Goal: Find specific page/section: Find specific page/section

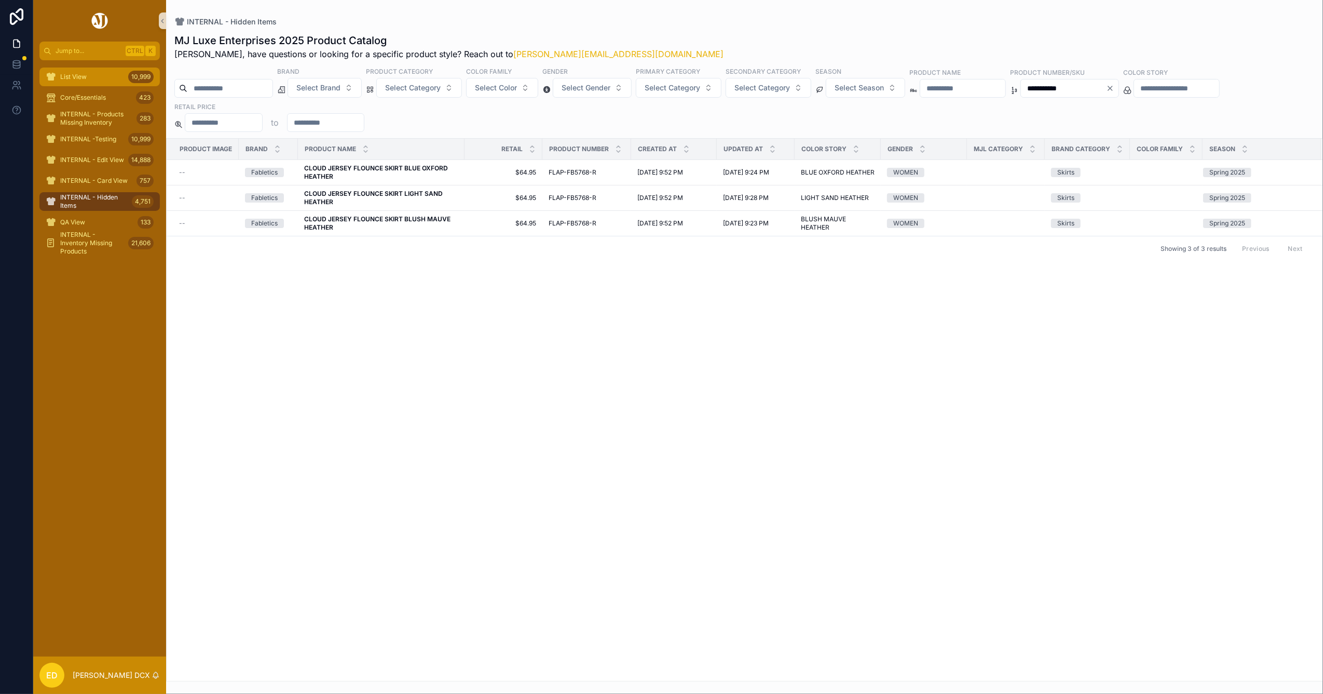
click at [84, 79] on span "List View" at bounding box center [73, 77] width 26 height 8
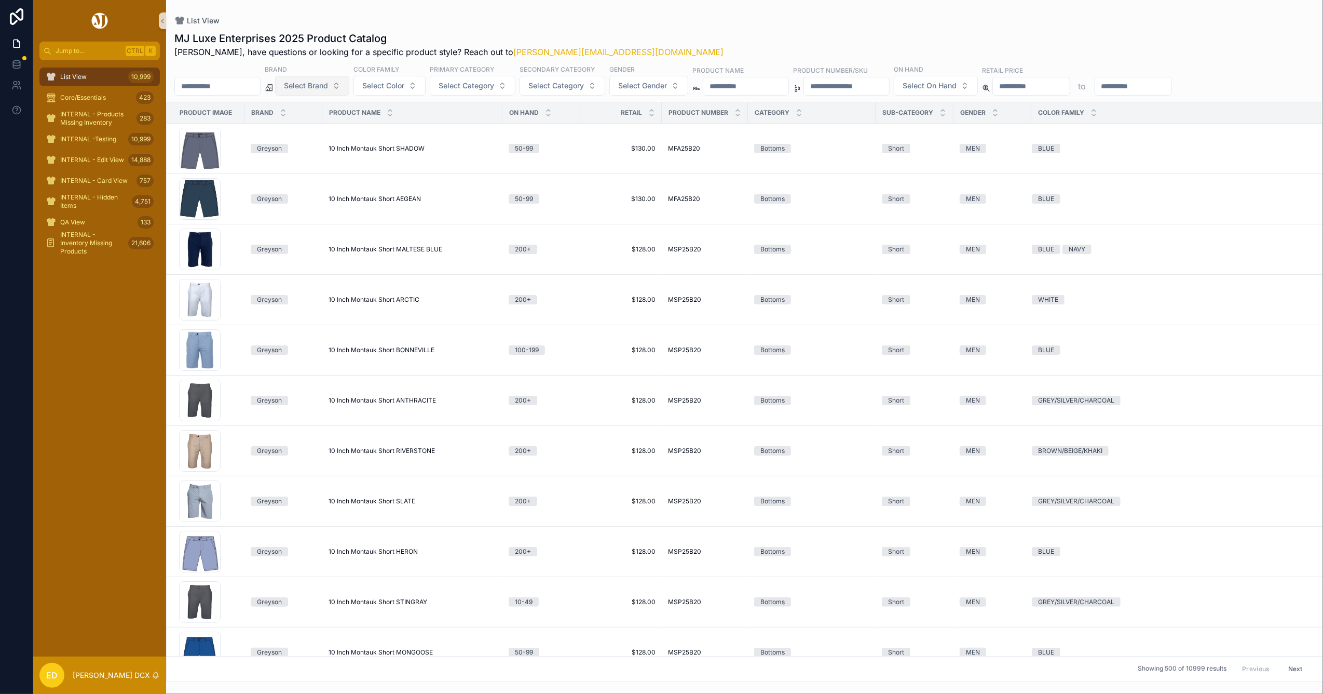
click at [328, 83] on span "Select Brand" at bounding box center [306, 85] width 44 height 10
click at [311, 127] on div "[PERSON_NAME]" at bounding box center [339, 128] width 125 height 17
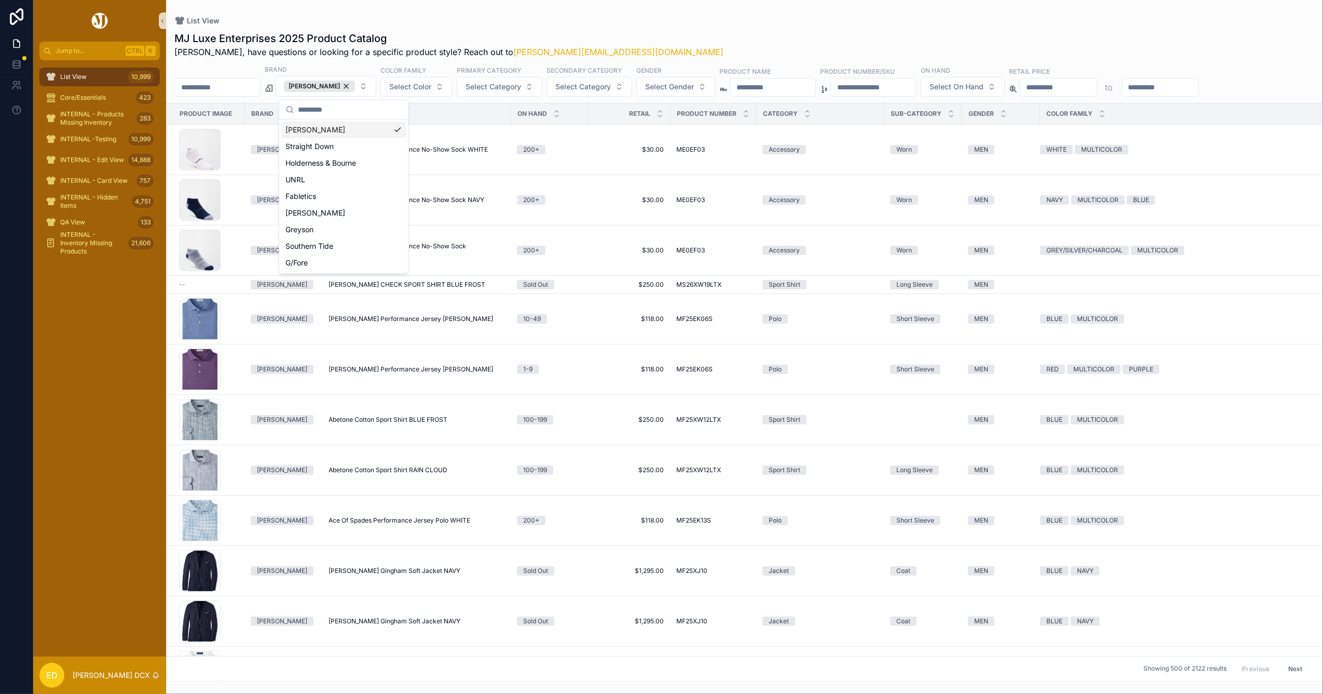
click at [667, 34] on div "MJ Luxe Enterprises 2025 Product Catalog [PERSON_NAME], have questions or looki…" at bounding box center [744, 44] width 1141 height 27
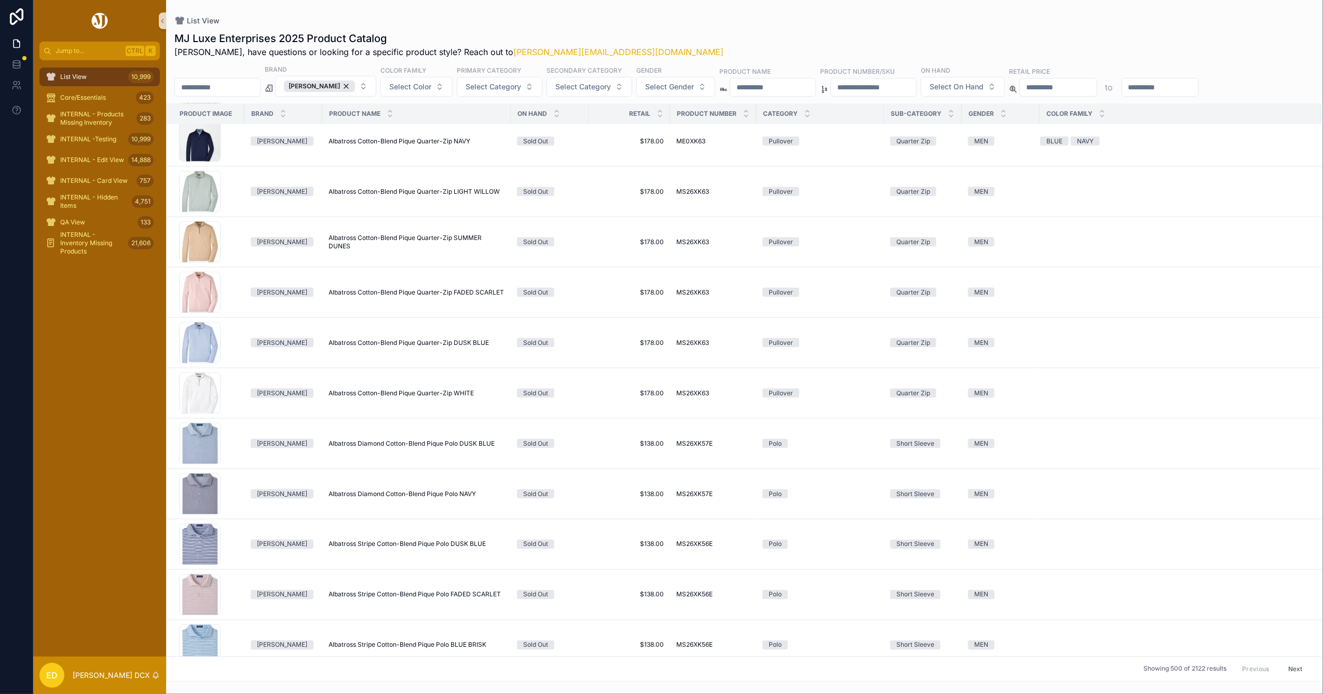
scroll to position [1173, 0]
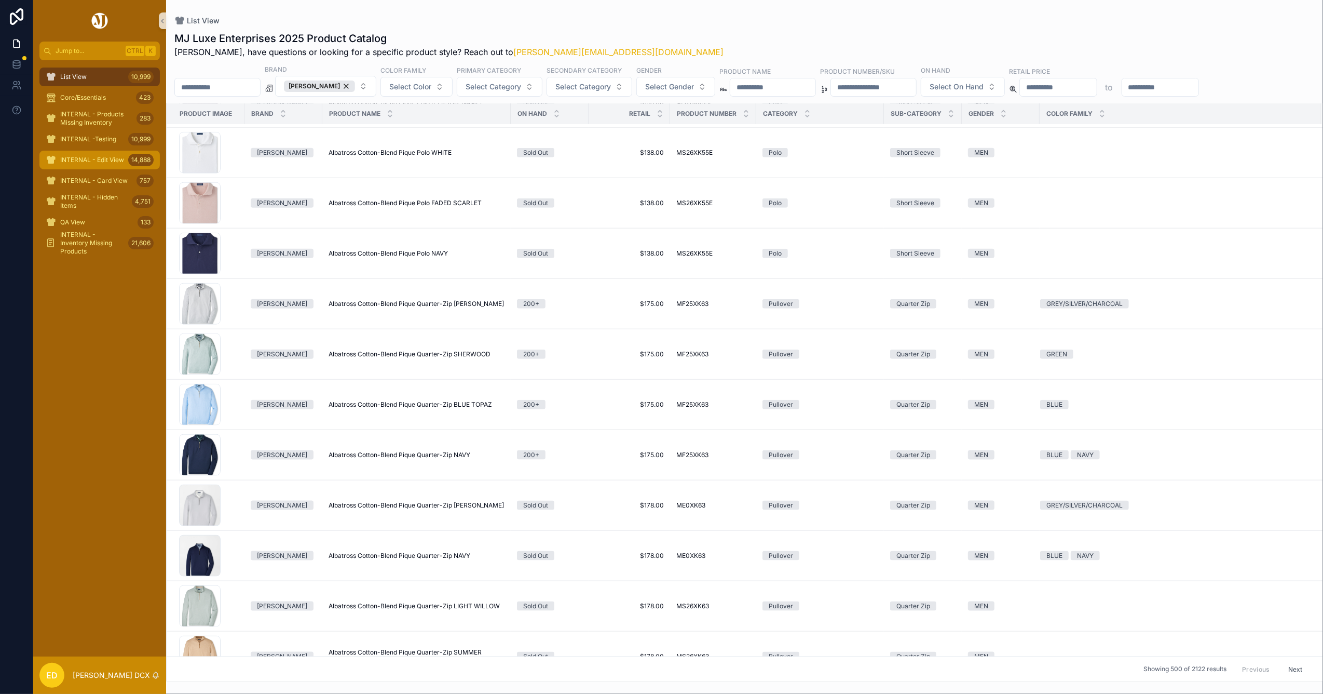
click at [81, 160] on span "INTERNAL - Edit View" at bounding box center [92, 160] width 64 height 8
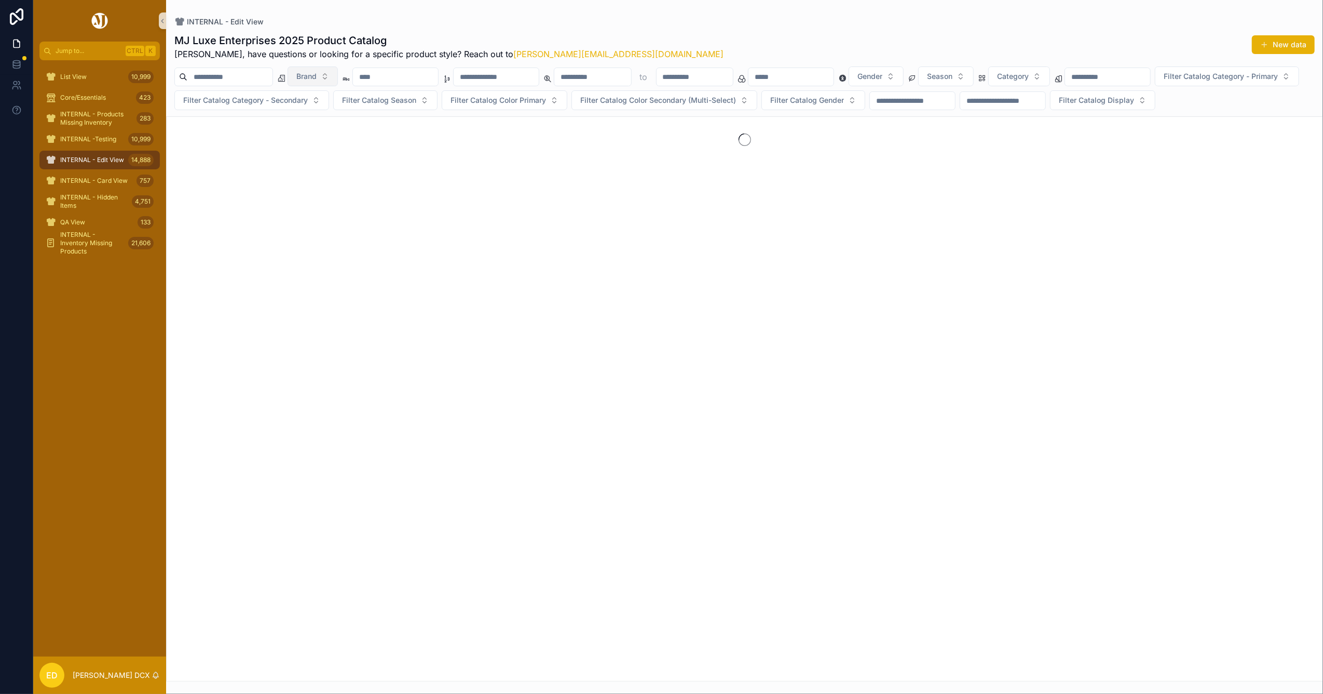
click at [338, 75] on button "Brand" at bounding box center [313, 76] width 50 height 20
click at [331, 118] on div "[PERSON_NAME]" at bounding box center [339, 119] width 125 height 17
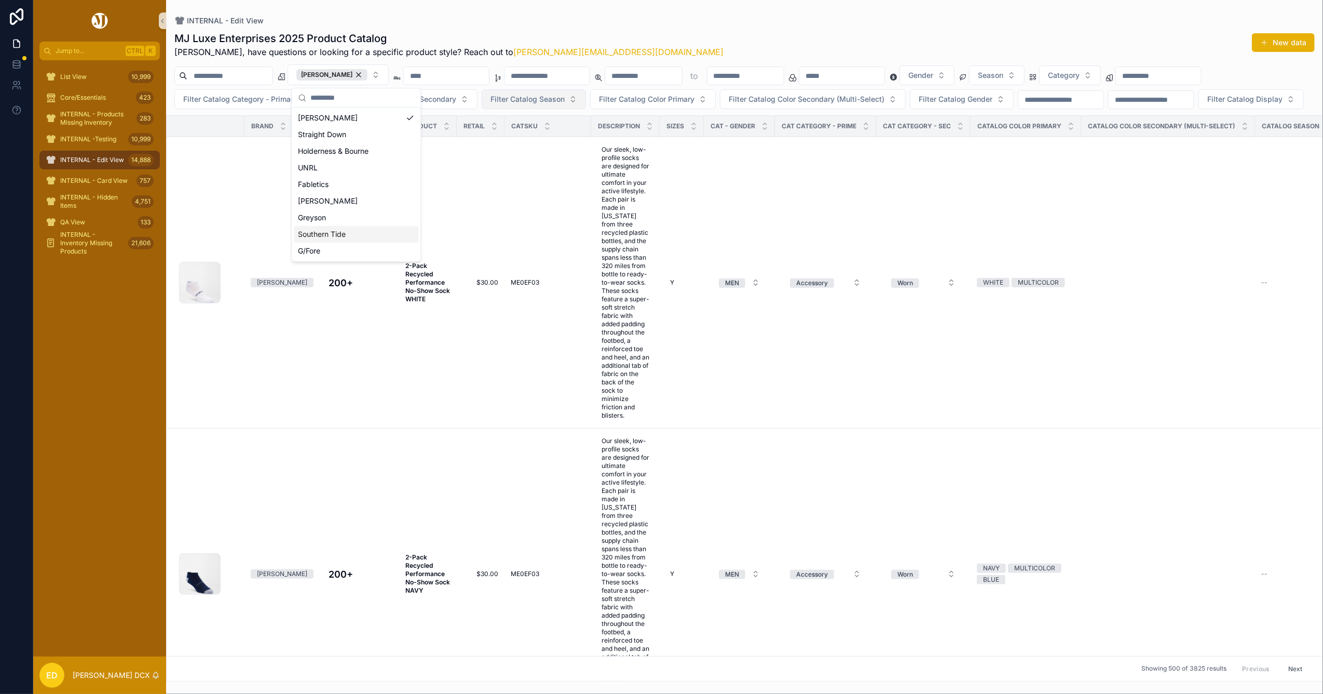
drag, startPoint x: 672, startPoint y: 31, endPoint x: 661, endPoint y: 92, distance: 61.6
click at [673, 32] on div "MJ Luxe Enterprises 2025 Product Catalog [PERSON_NAME], have questions or looki…" at bounding box center [744, 44] width 1141 height 27
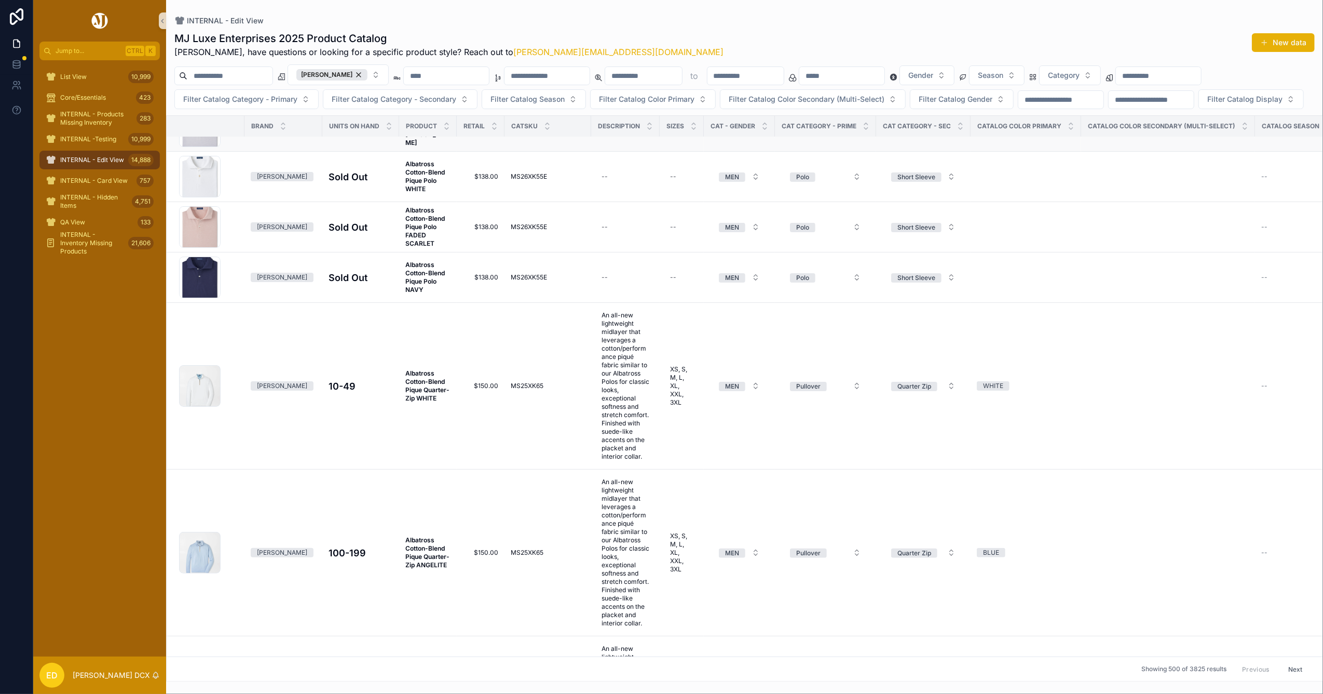
scroll to position [12456, 0]
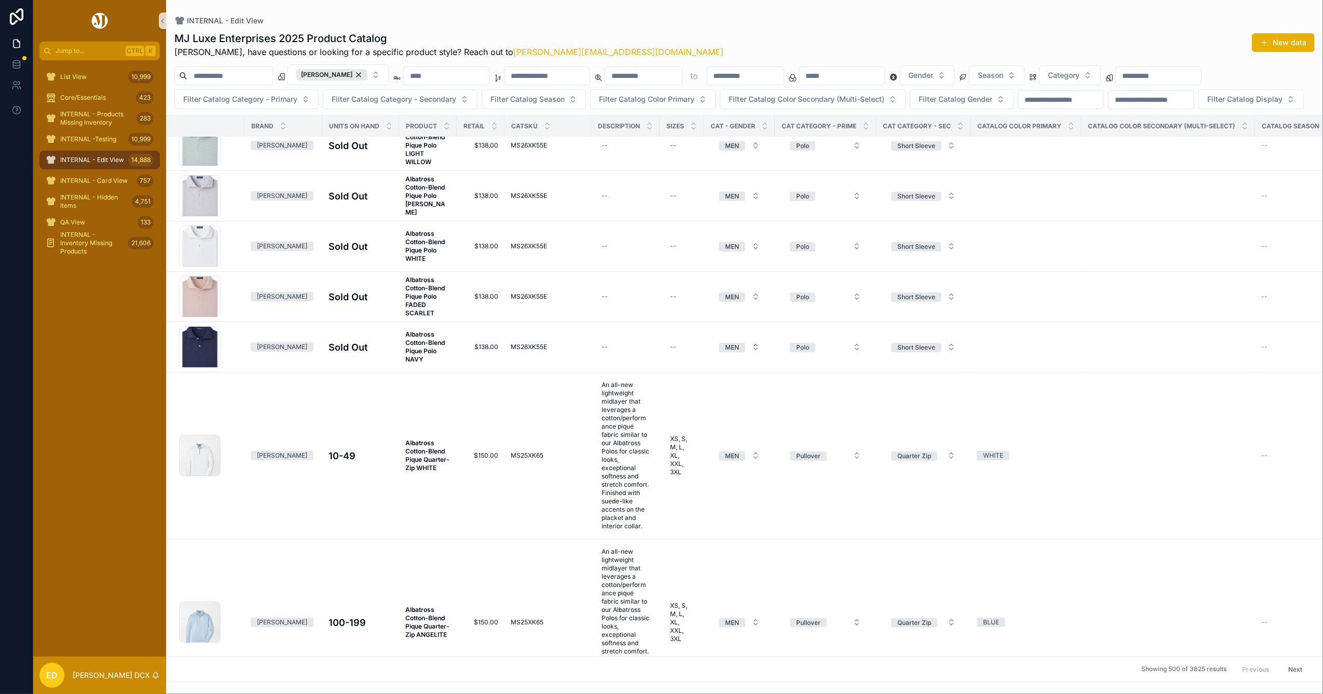
click at [430, 115] on strong "Albatross Cotton-Blend Pique Polo SUMMER DUNES" at bounding box center [425, 94] width 41 height 41
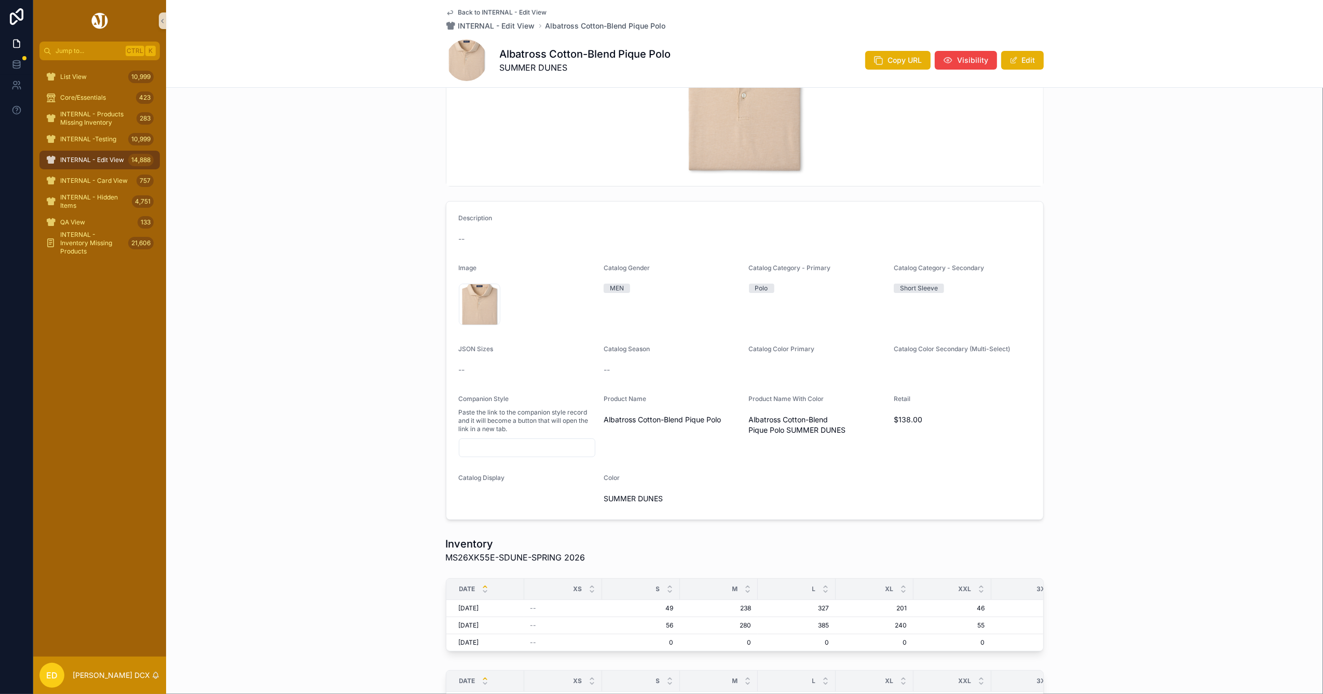
scroll to position [69, 0]
